Goal: Book appointment/travel/reservation

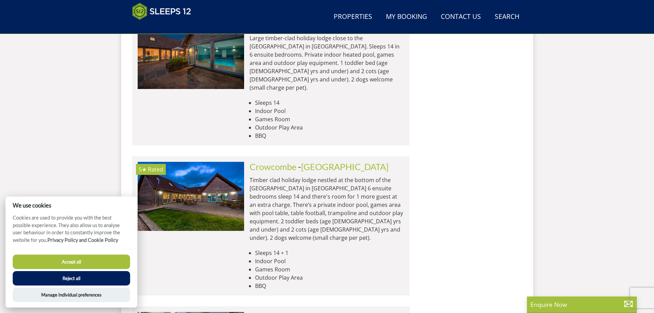
scroll to position [659, 0]
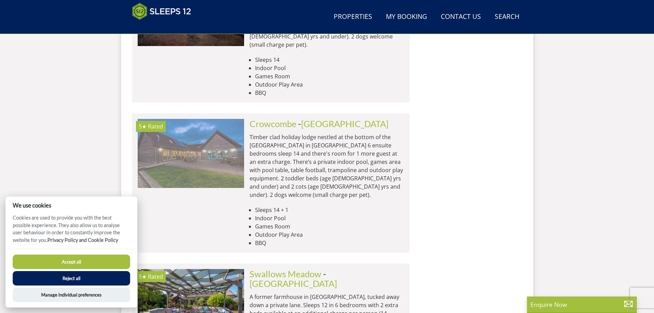
click at [192, 145] on img at bounding box center [191, 153] width 106 height 69
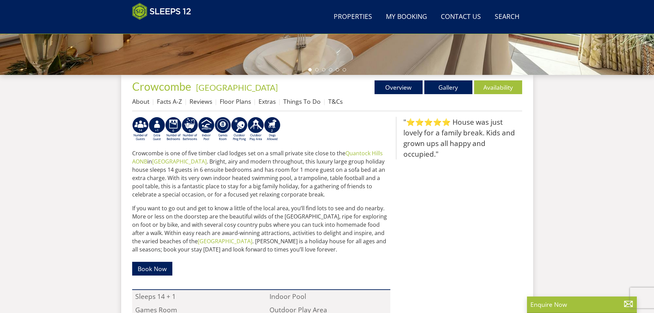
scroll to position [152, 0]
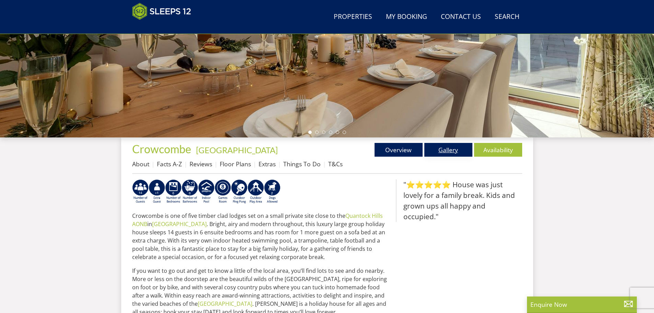
click at [442, 150] on link "Gallery" at bounding box center [448, 150] width 48 height 14
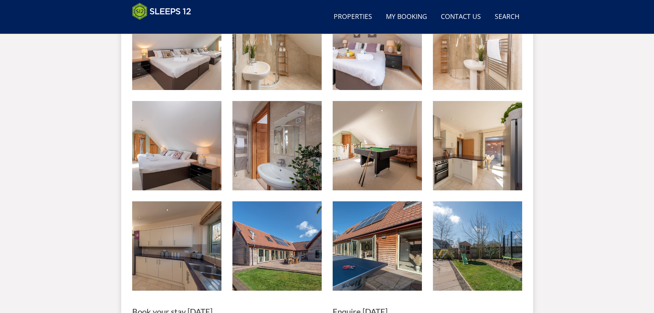
scroll to position [729, 0]
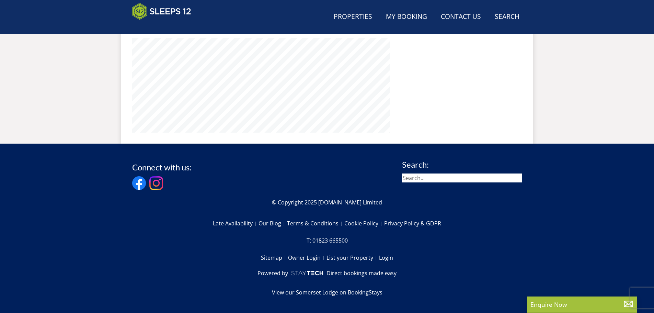
scroll to position [152, 0]
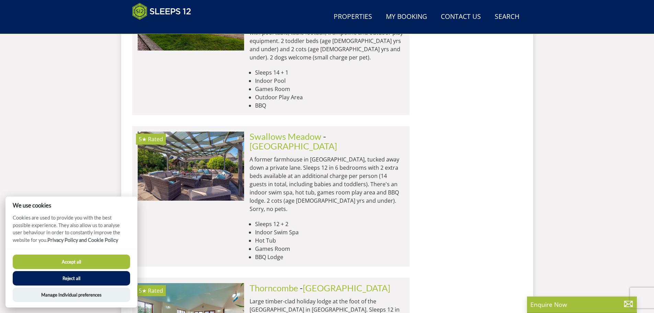
scroll to position [933, 0]
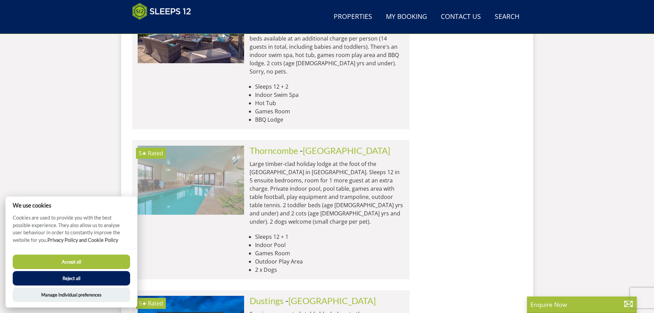
click at [188, 146] on img at bounding box center [191, 180] width 106 height 69
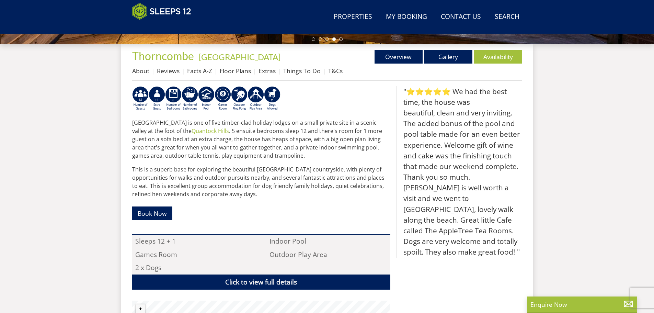
scroll to position [118, 0]
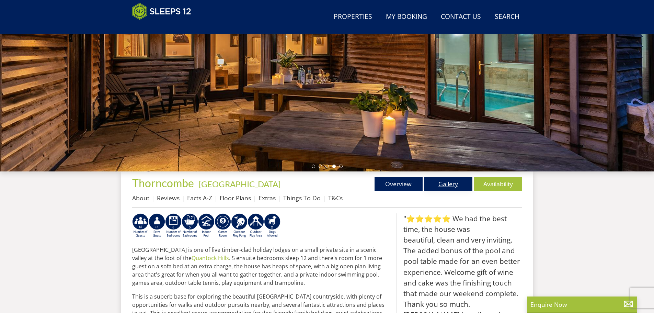
click at [446, 186] on link "Gallery" at bounding box center [448, 184] width 48 height 14
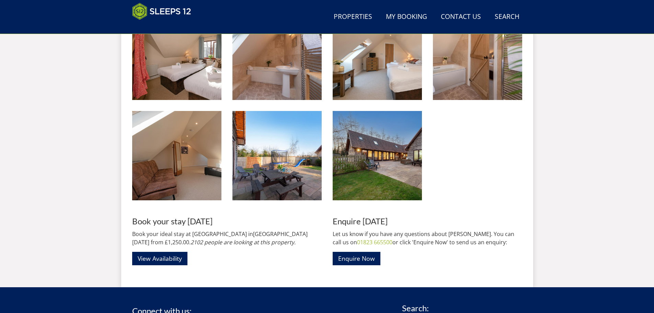
scroll to position [834, 0]
